Goal: Task Accomplishment & Management: Complete application form

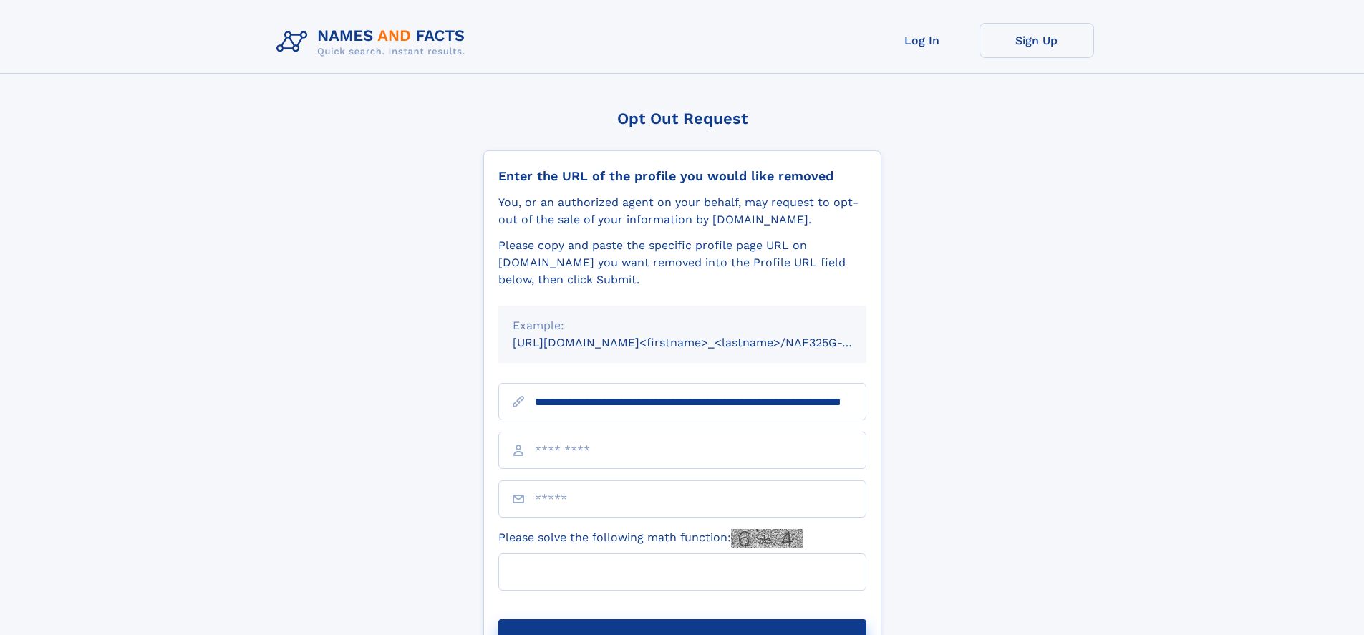
scroll to position [0, 137]
type input "**********"
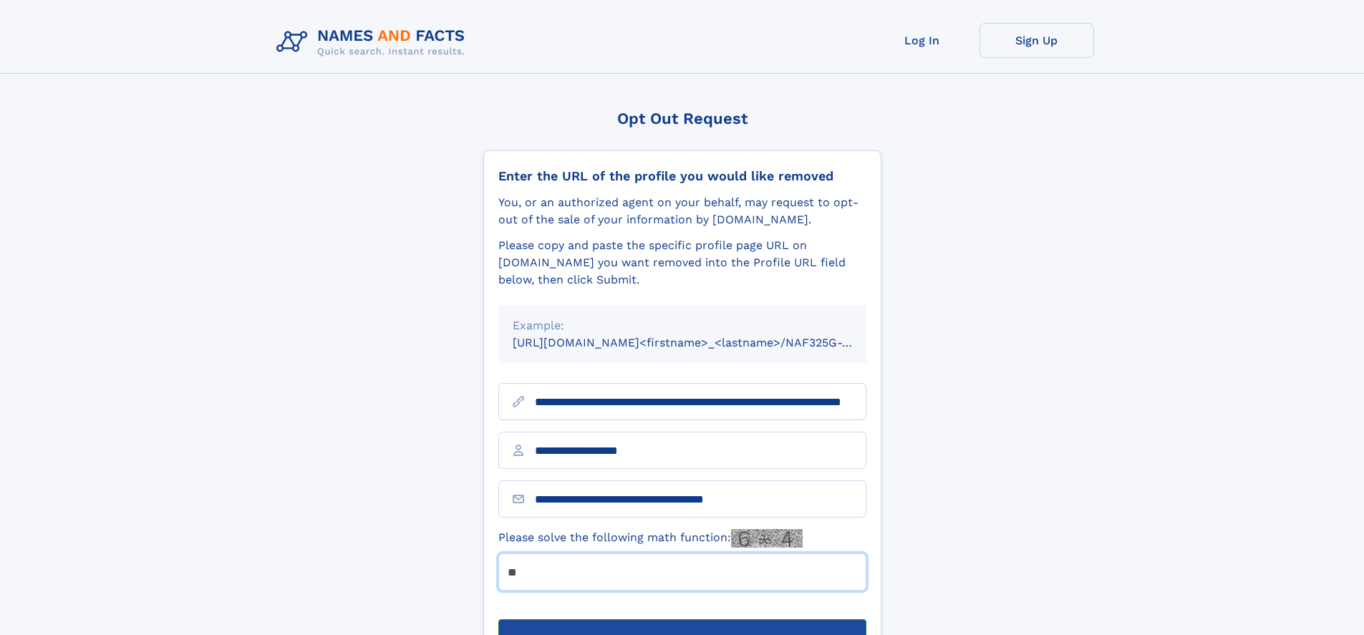
type input "**"
click at [682, 620] on button "Submit Opt Out Request" at bounding box center [683, 643] width 368 height 46
